Goal: Navigation & Orientation: Find specific page/section

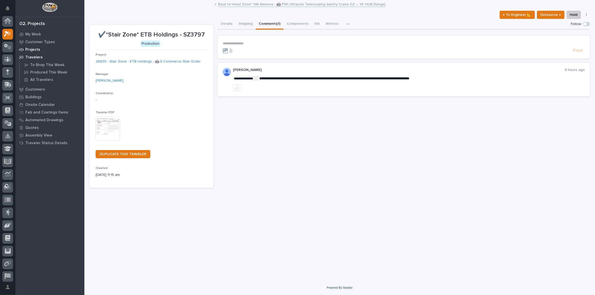
scroll to position [13, 0]
click at [36, 52] on div "Projects" at bounding box center [50, 49] width 66 height 7
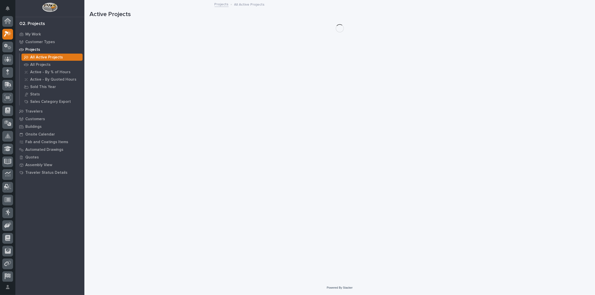
scroll to position [13, 0]
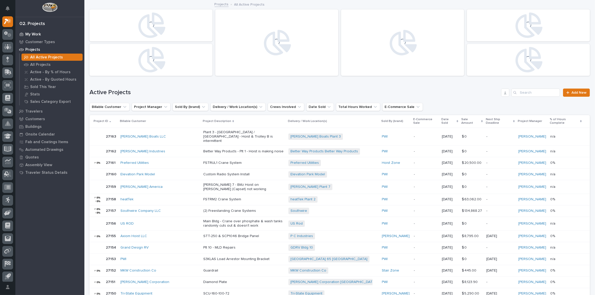
click at [36, 33] on p "My Work" at bounding box center [33, 34] width 16 height 5
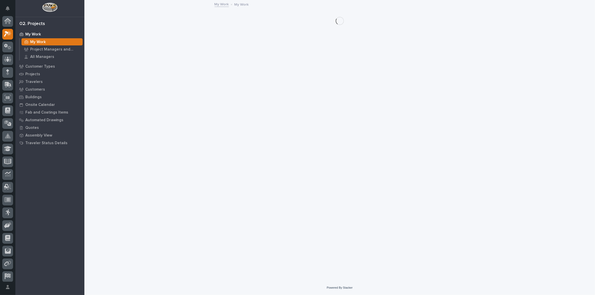
scroll to position [13, 0]
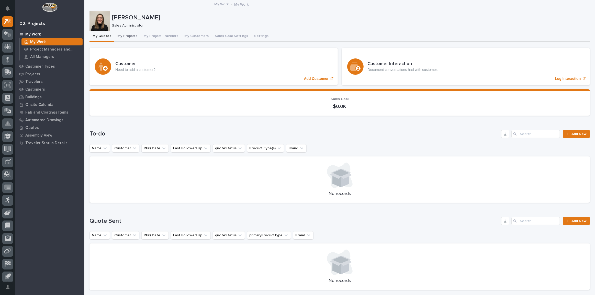
click at [125, 36] on button "My Projects" at bounding box center [127, 36] width 26 height 11
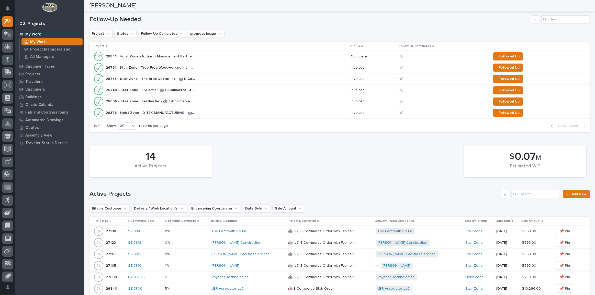
scroll to position [139, 0]
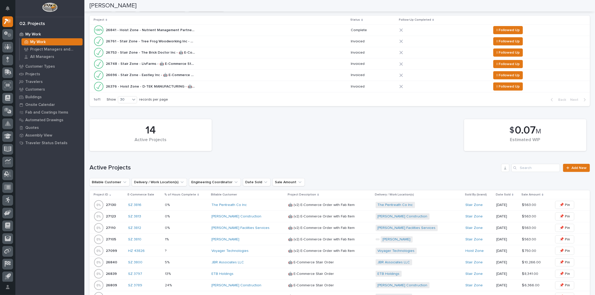
click at [195, 207] on div "0% 0%" at bounding box center [186, 205] width 42 height 8
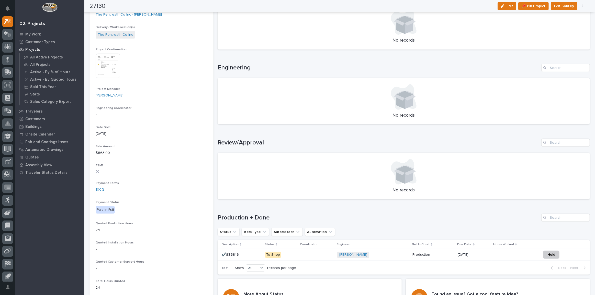
scroll to position [232, 0]
